Goal: Check status: Check status

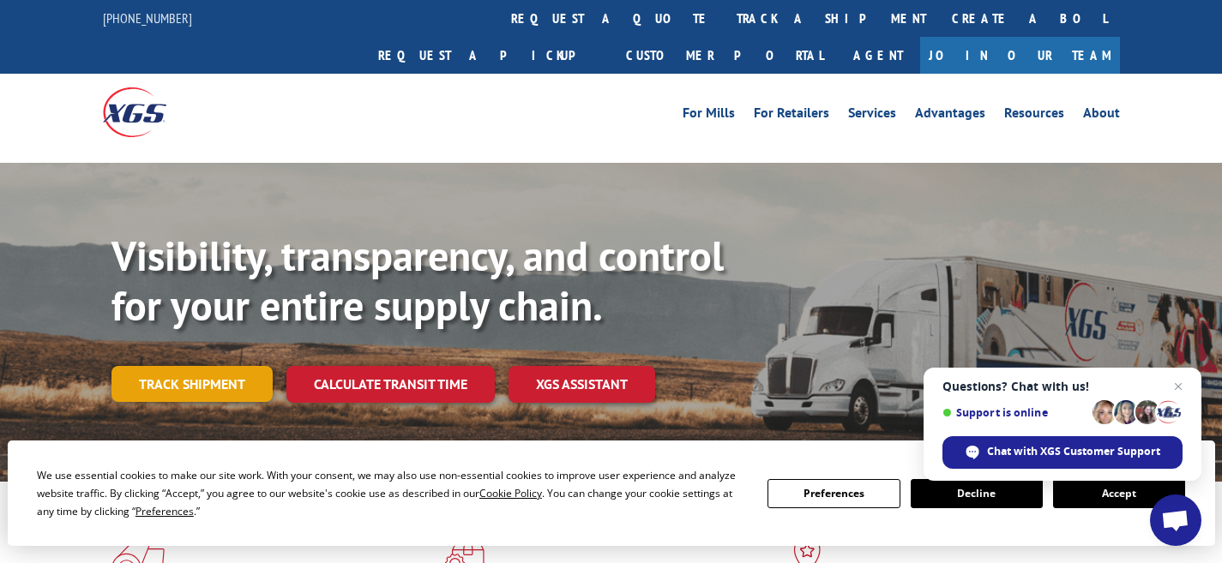
click at [170, 366] on link "Track shipment" at bounding box center [191, 384] width 161 height 36
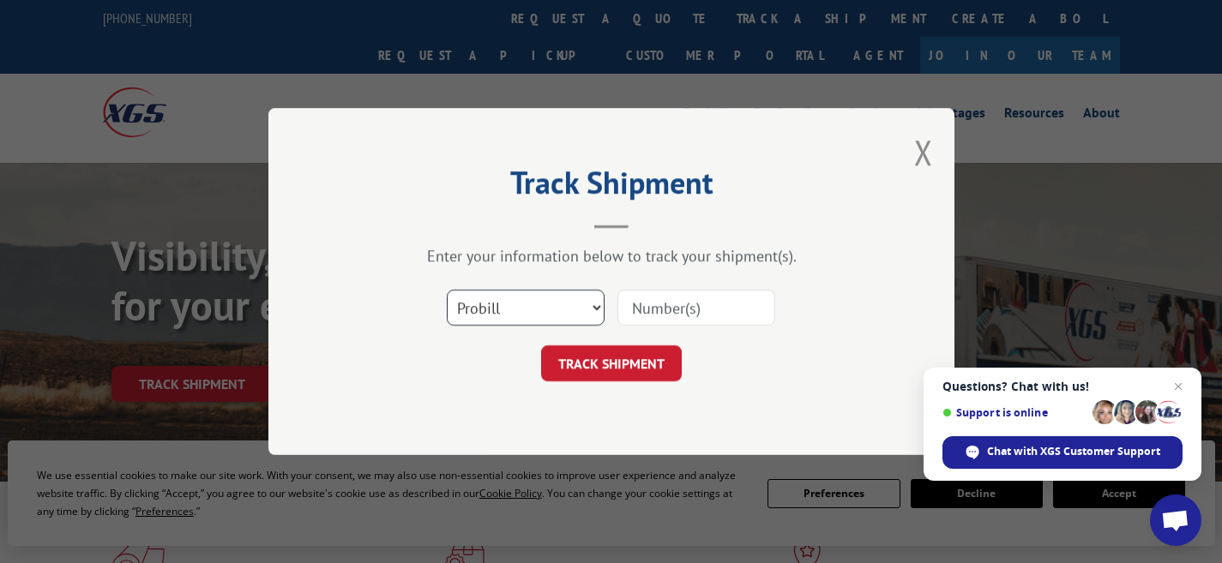
click at [592, 304] on select "Select category... Probill BOL PO" at bounding box center [526, 308] width 158 height 36
click at [447, 290] on select "Select category... Probill BOL PO" at bounding box center [526, 308] width 158 height 36
click at [673, 303] on input at bounding box center [696, 308] width 158 height 36
click at [592, 307] on select "Select category... Probill BOL PO" at bounding box center [526, 308] width 158 height 36
click at [447, 290] on select "Select category... Probill BOL PO" at bounding box center [526, 308] width 158 height 36
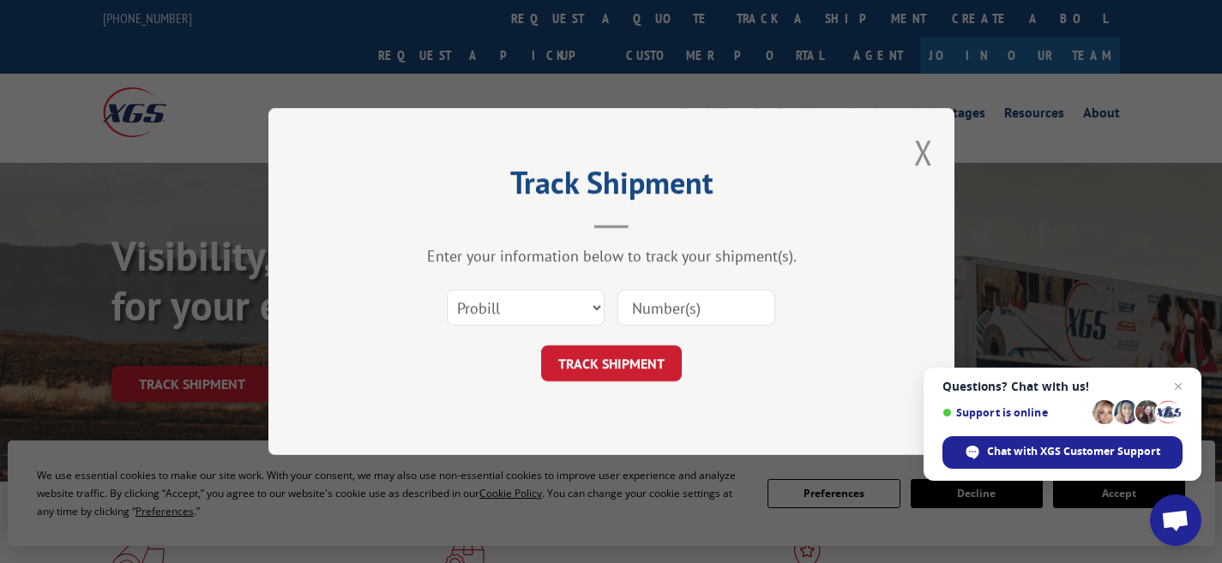
click at [702, 293] on input at bounding box center [696, 308] width 158 height 36
click at [591, 316] on select "Select category... Probill BOL PO" at bounding box center [526, 308] width 158 height 36
select select "bol"
click at [447, 290] on select "Select category... Probill BOL PO" at bounding box center [526, 308] width 158 height 36
click at [720, 303] on input at bounding box center [696, 308] width 158 height 36
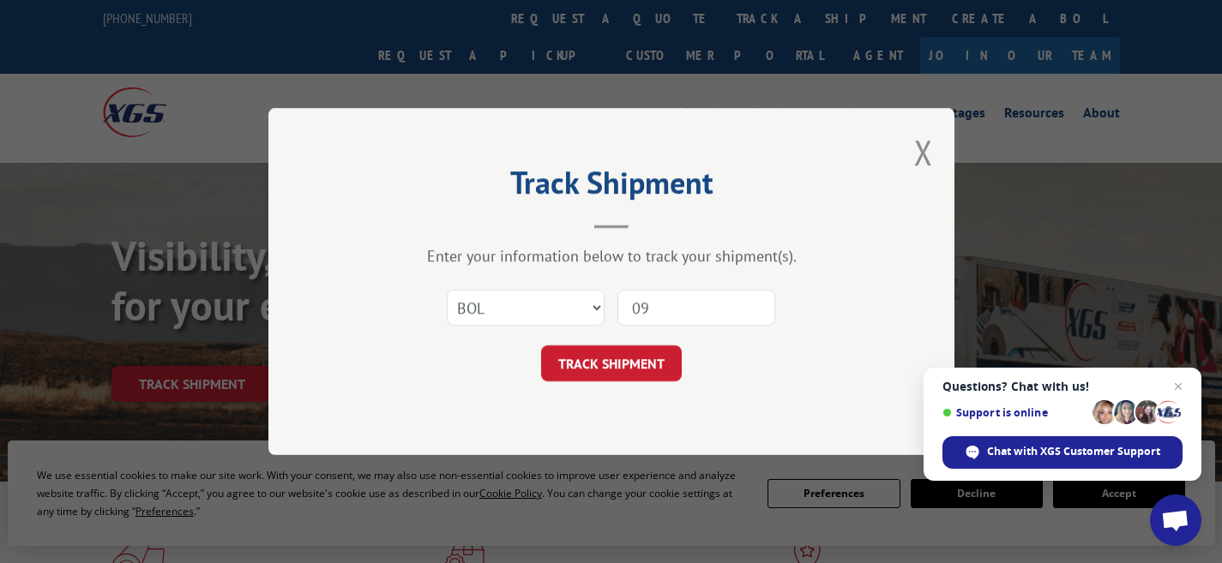
type input "0"
type input "9"
click at [708, 304] on input at bounding box center [696, 308] width 158 height 36
click at [669, 306] on input at bounding box center [696, 308] width 158 height 36
type input "0910994"
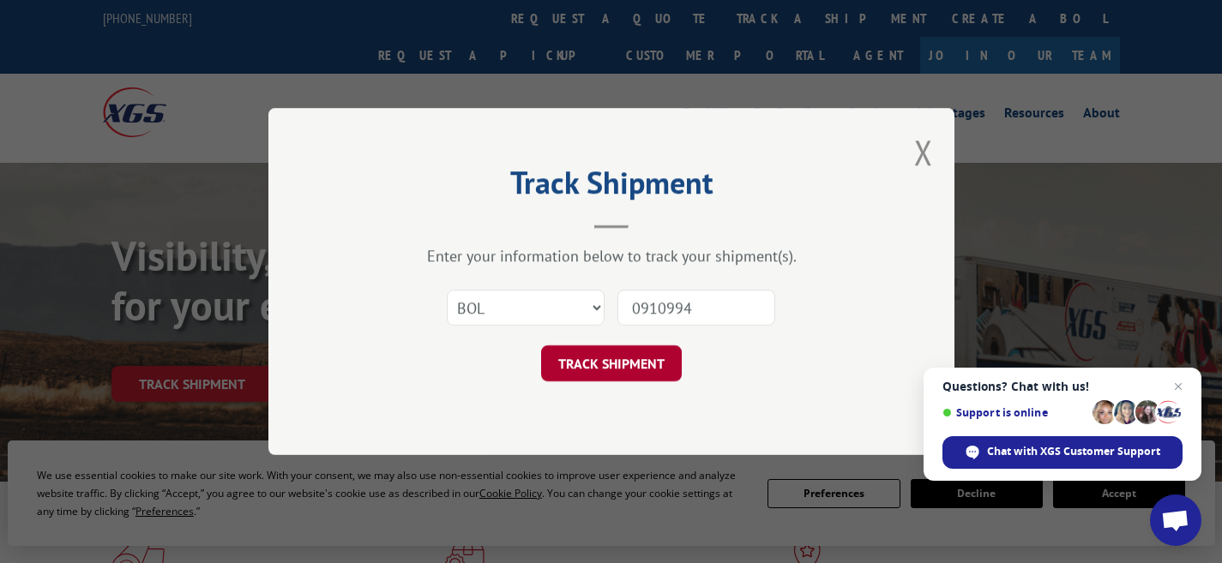
click at [628, 370] on button "TRACK SHIPMENT" at bounding box center [611, 364] width 141 height 36
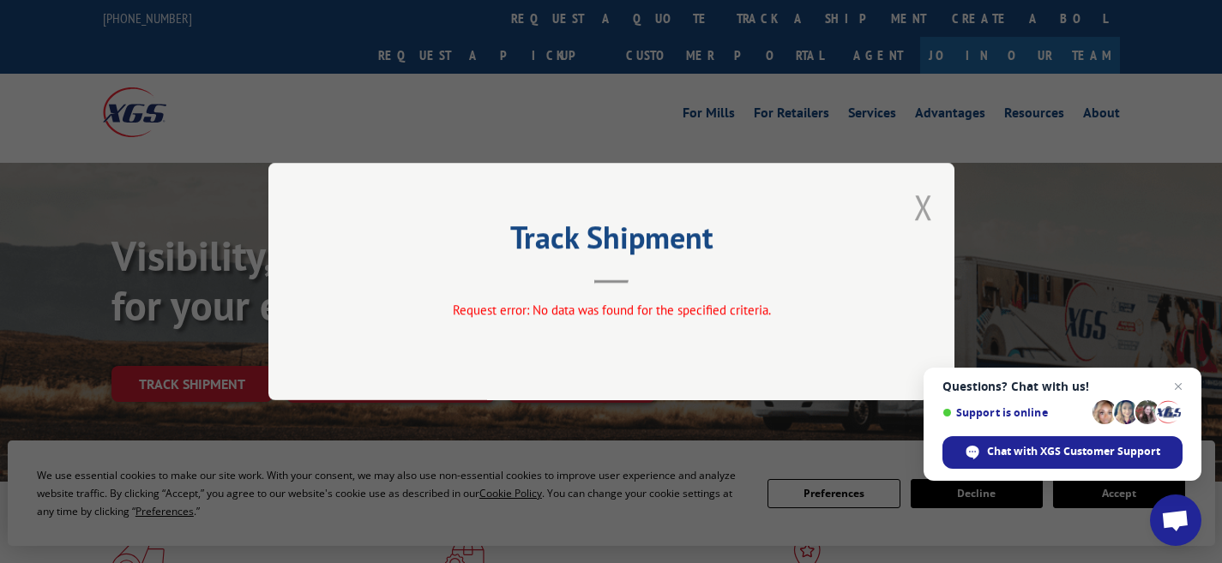
click at [921, 201] on button "Close modal" at bounding box center [923, 206] width 19 height 45
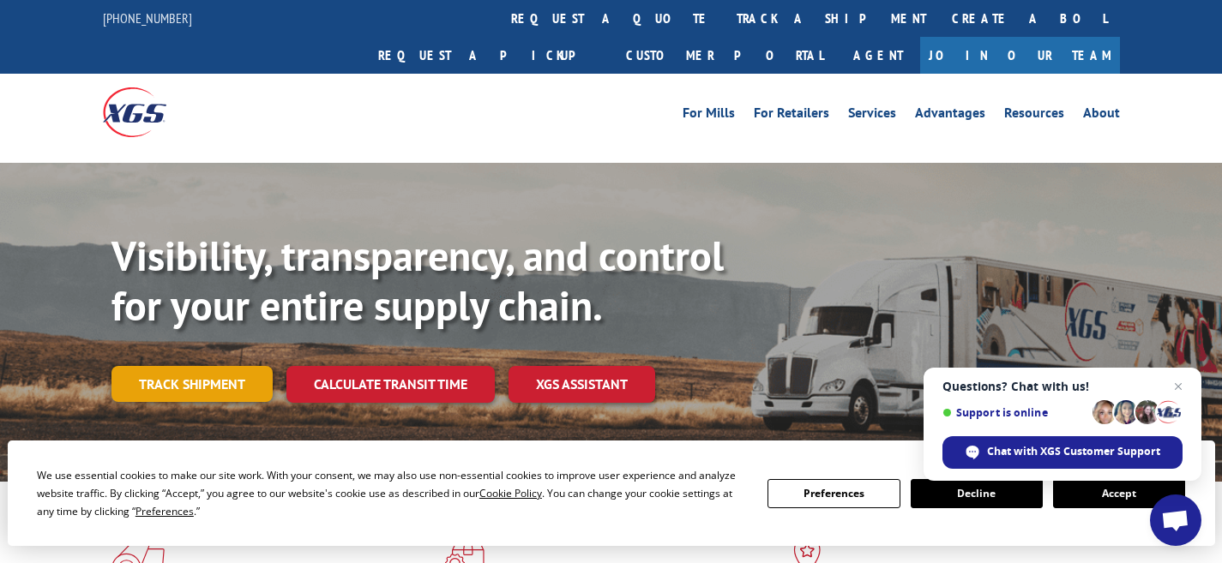
click at [215, 366] on link "Track shipment" at bounding box center [191, 384] width 161 height 36
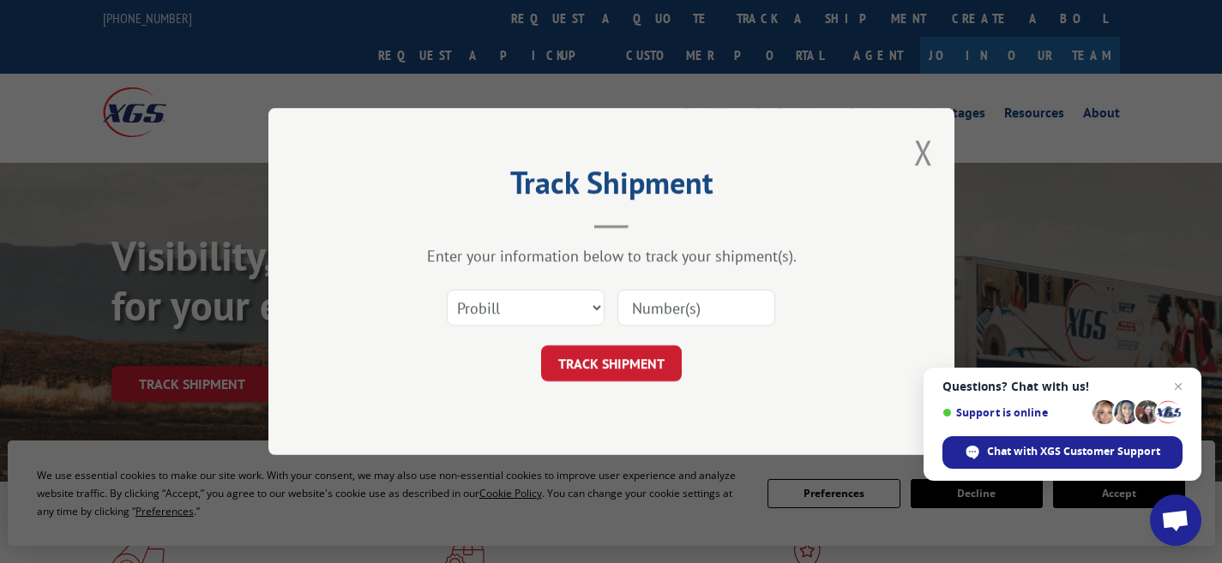
click at [671, 311] on input at bounding box center [696, 308] width 158 height 36
type input "090991"
click button "TRACK SHIPMENT" at bounding box center [611, 364] width 141 height 36
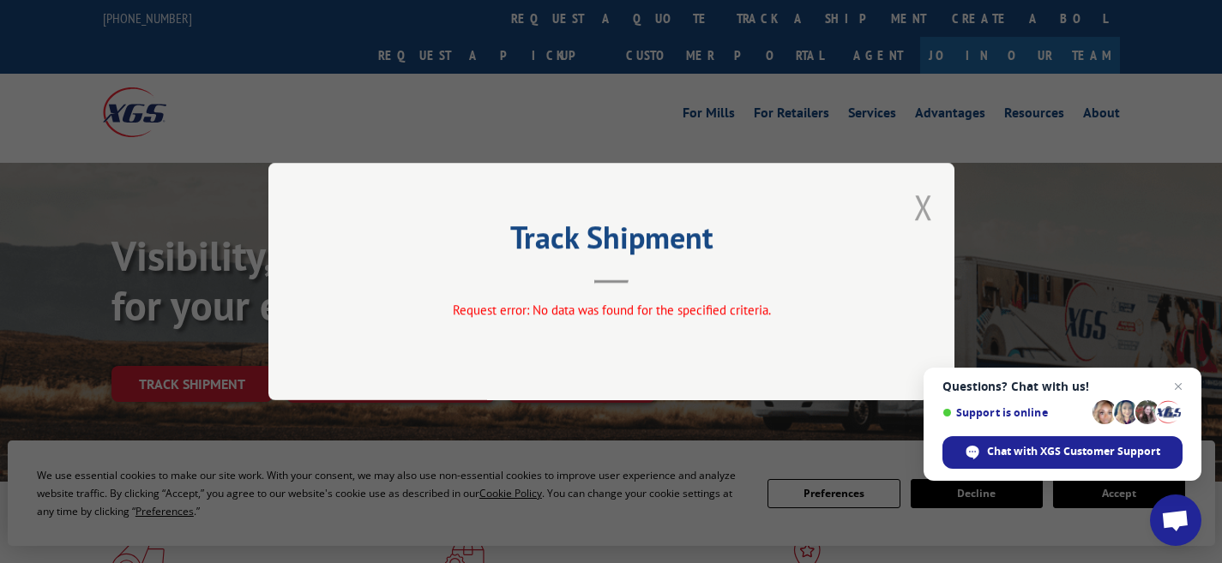
click at [927, 217] on button "Close modal" at bounding box center [923, 206] width 19 height 45
